Goal: Information Seeking & Learning: Learn about a topic

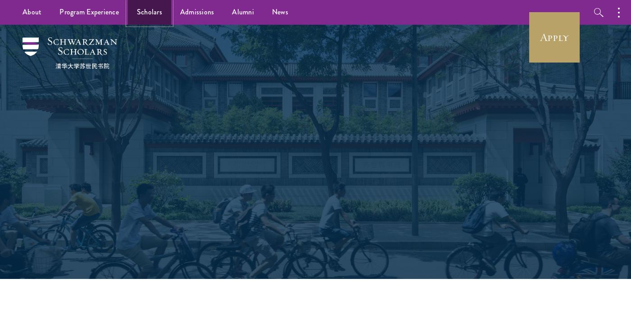
click at [151, 14] on link "Scholars" at bounding box center [149, 12] width 43 height 25
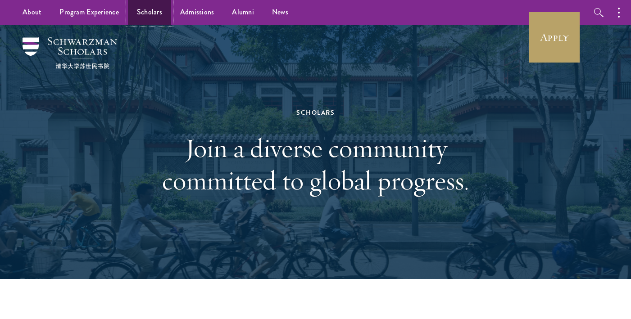
click at [153, 12] on link "Scholars" at bounding box center [149, 12] width 43 height 25
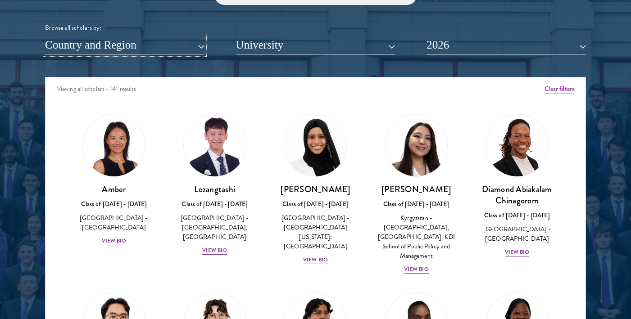
click at [111, 45] on button "Country and Region" at bounding box center [125, 45] width 160 height 18
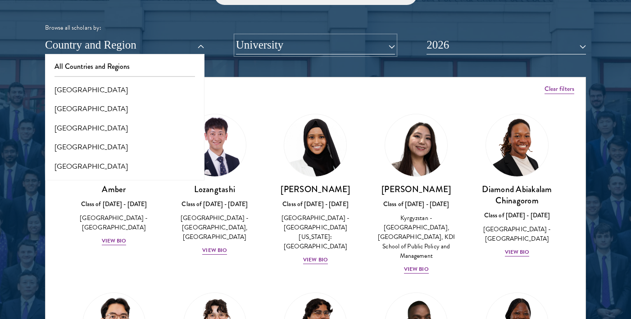
click at [263, 41] on button "University" at bounding box center [316, 45] width 160 height 18
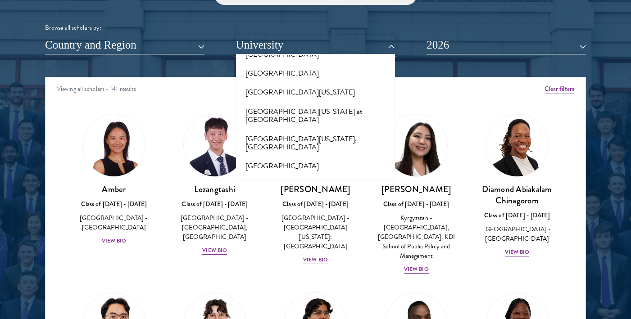
scroll to position [6744, 0]
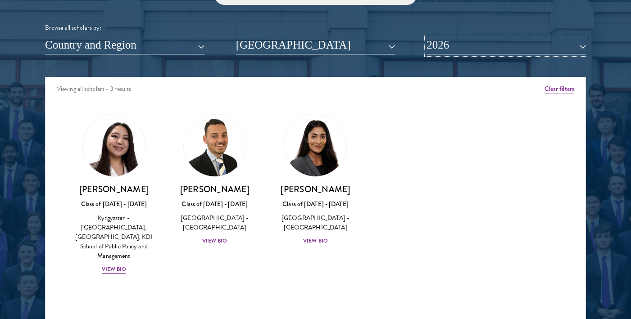
click at [444, 45] on button "2026" at bounding box center [507, 45] width 160 height 18
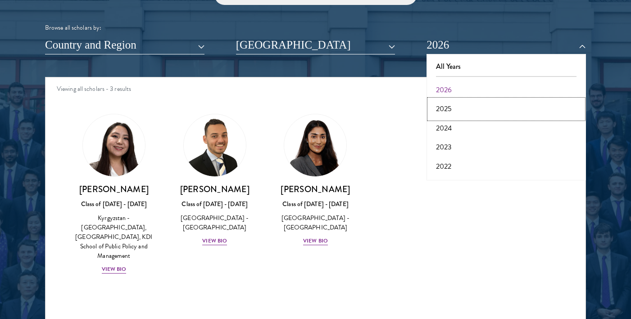
click at [450, 108] on button "2025" at bounding box center [506, 109] width 154 height 19
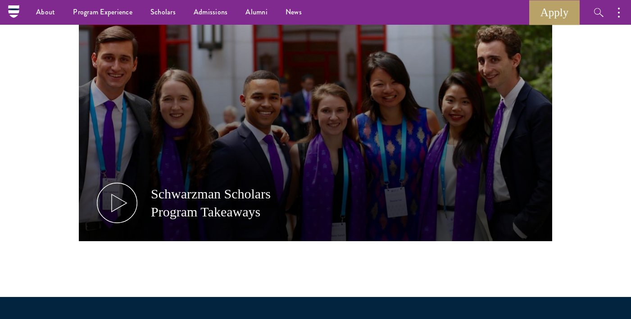
scroll to position [359, 0]
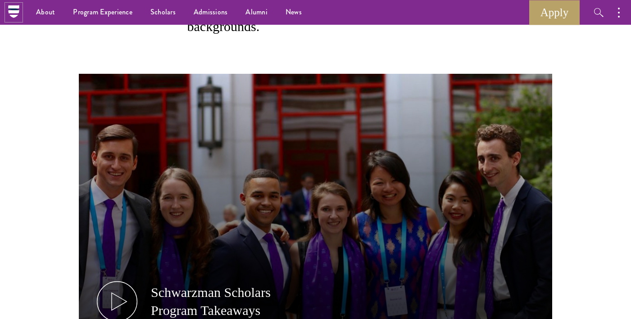
click at [12, 14] on icon at bounding box center [14, 12] width 14 height 14
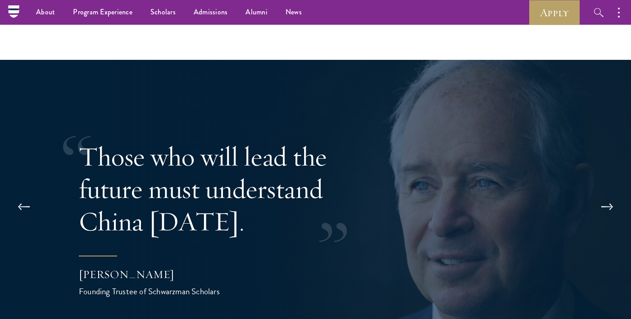
scroll to position [1695, 0]
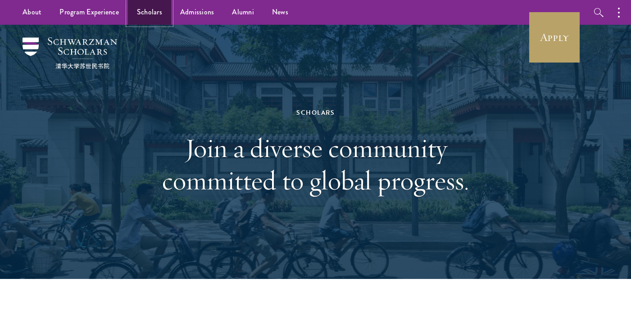
click at [152, 14] on link "Scholars" at bounding box center [149, 12] width 43 height 25
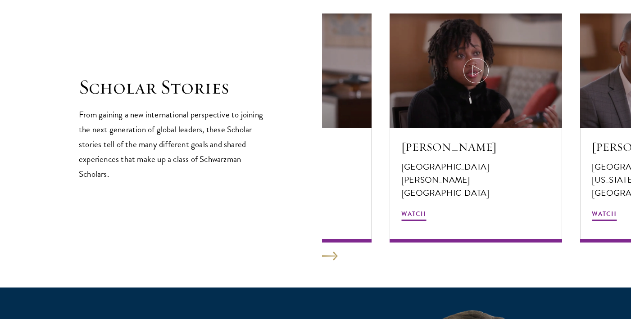
scroll to position [1546, 0]
